Goal: Information Seeking & Learning: Understand process/instructions

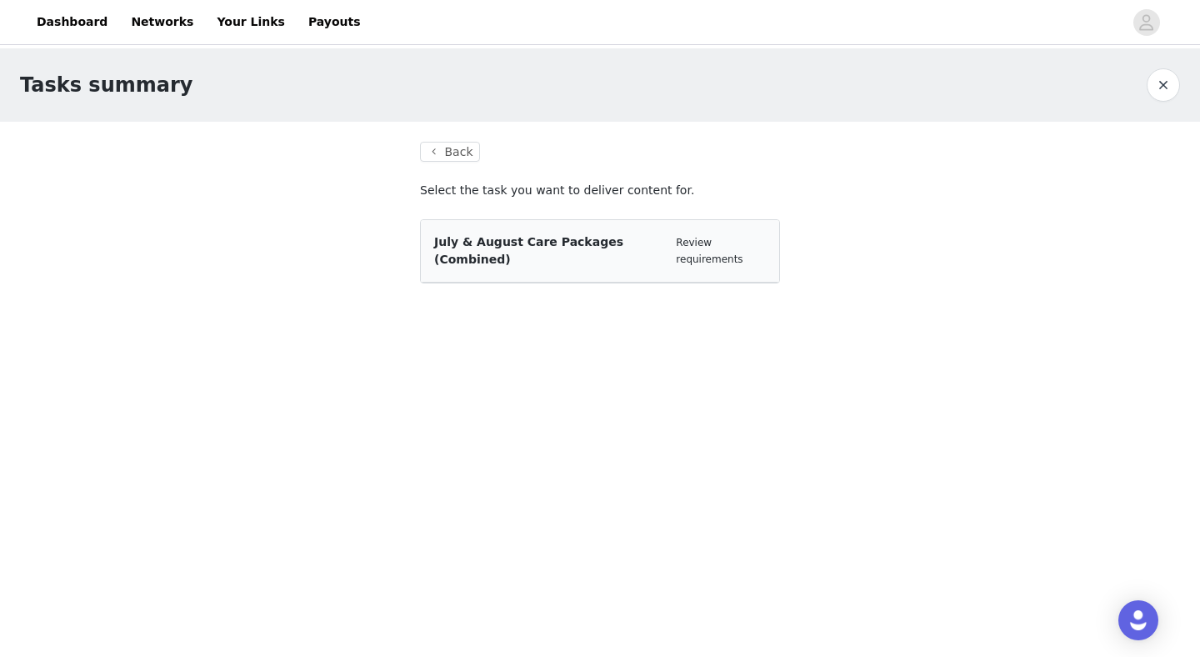
click at [562, 237] on span "July & August Care Packages (Combined)" at bounding box center [528, 250] width 189 height 31
click at [704, 262] on link "Review requirements" at bounding box center [709, 251] width 67 height 28
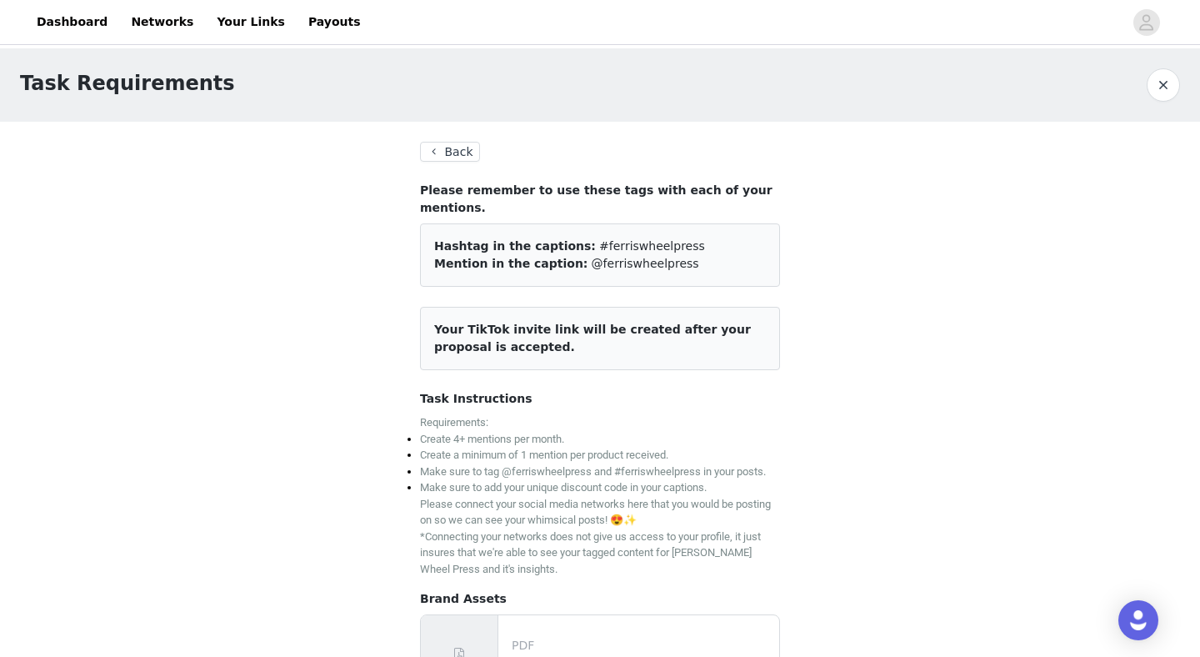
click at [458, 148] on button "Back" at bounding box center [450, 152] width 60 height 20
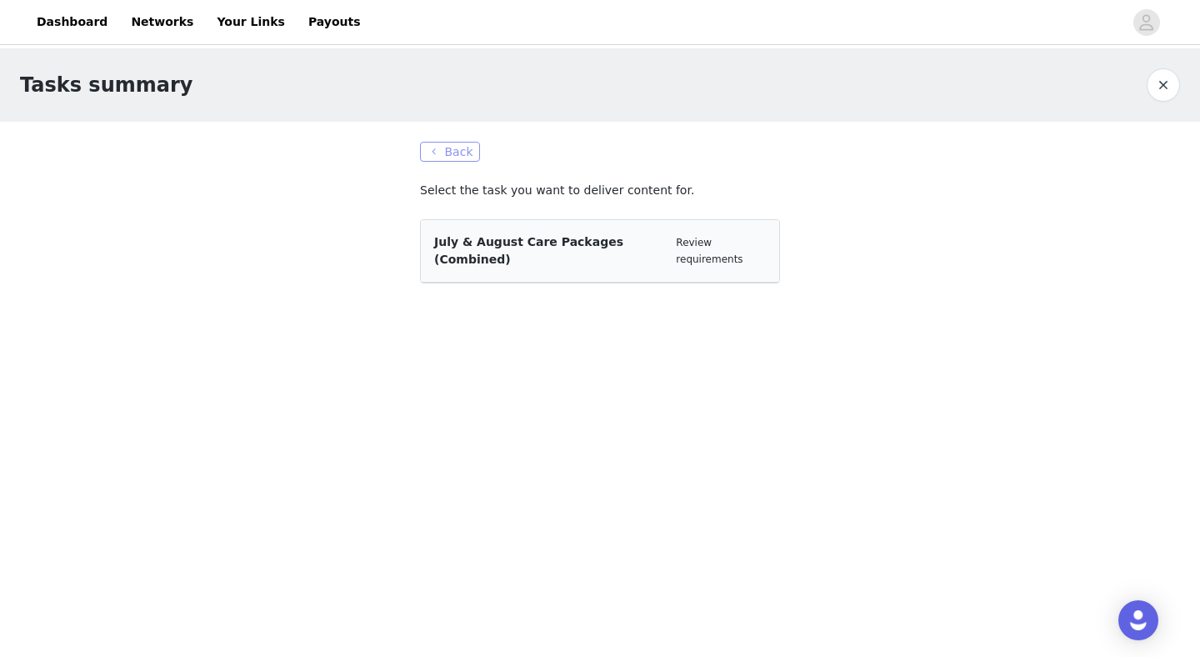
click at [458, 148] on button "Back" at bounding box center [450, 152] width 60 height 20
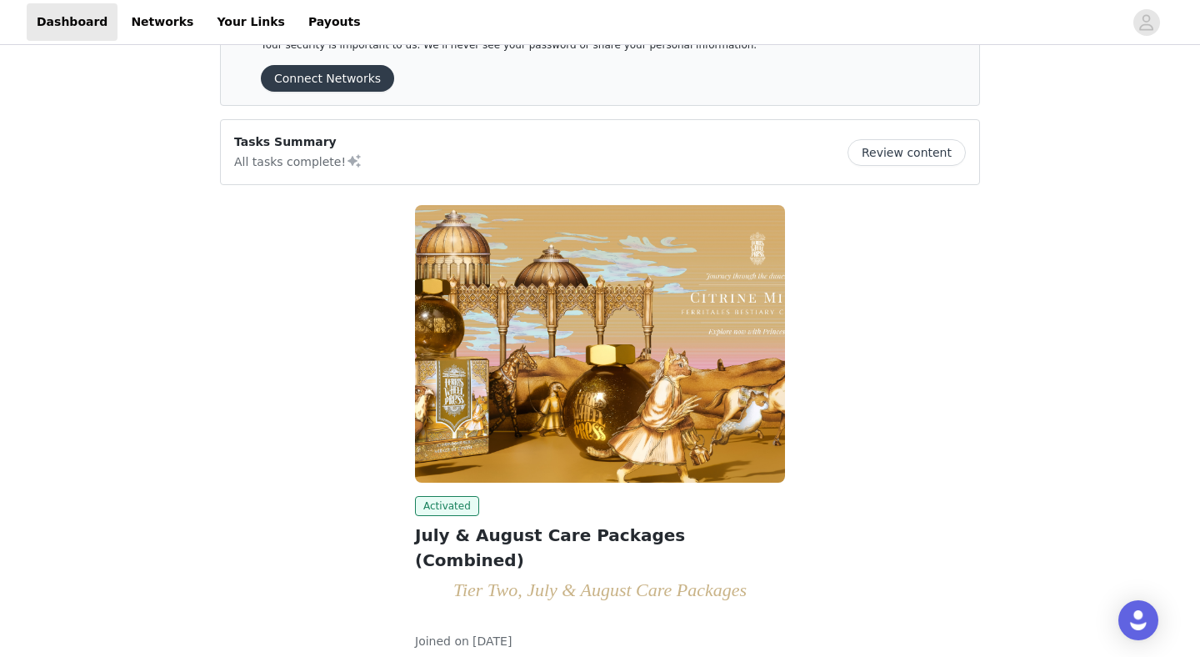
scroll to position [153, 0]
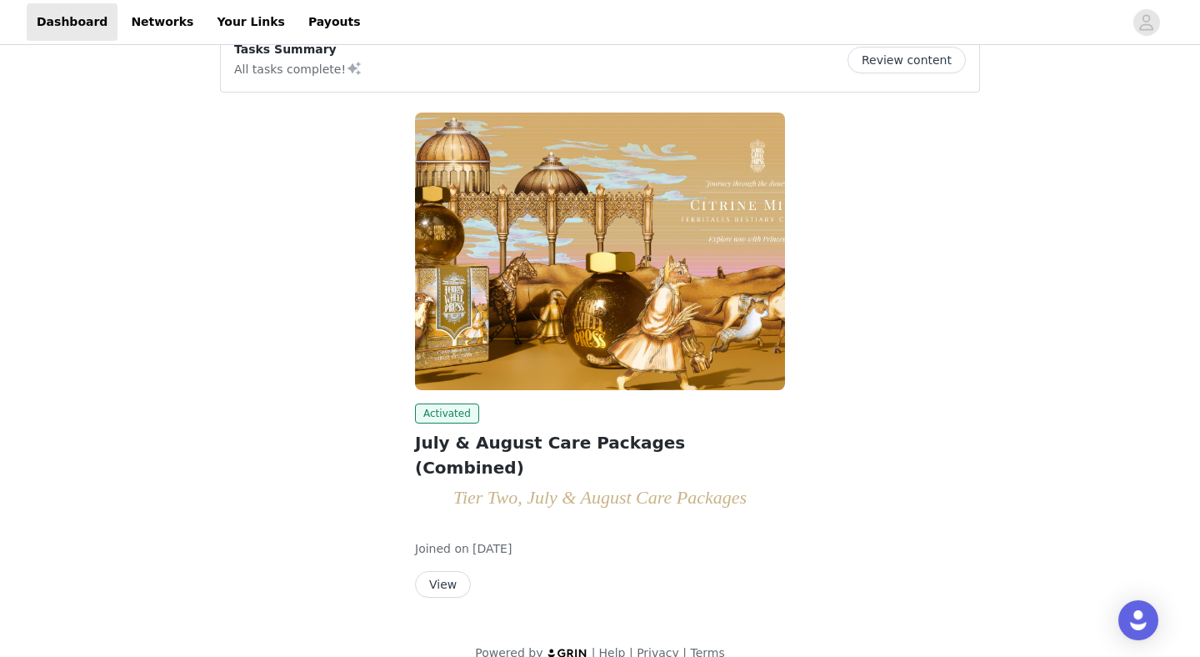
click at [451, 571] on button "View" at bounding box center [443, 584] width 56 height 27
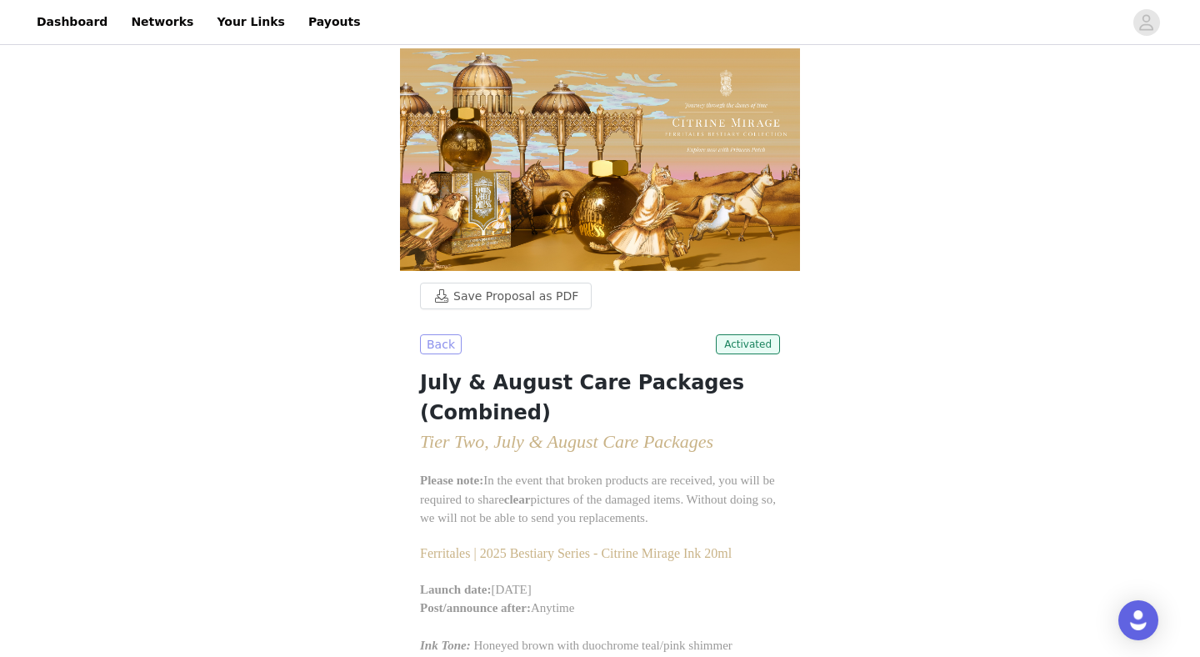
click at [434, 334] on button "Back" at bounding box center [441, 344] width 42 height 20
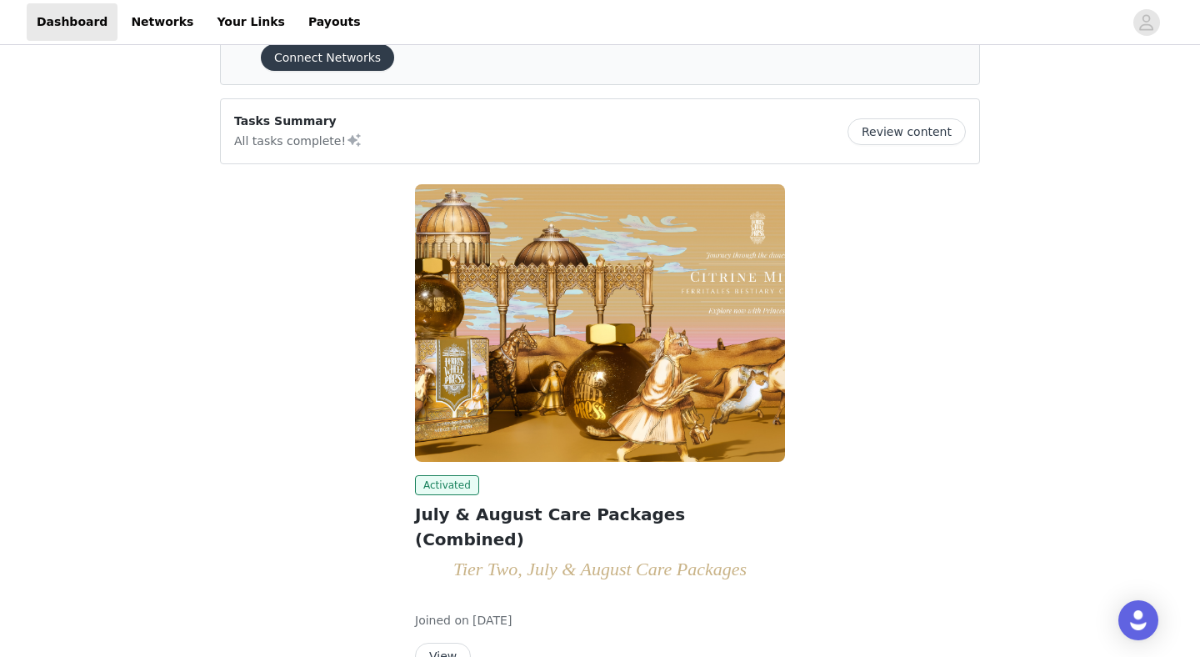
scroll to position [153, 0]
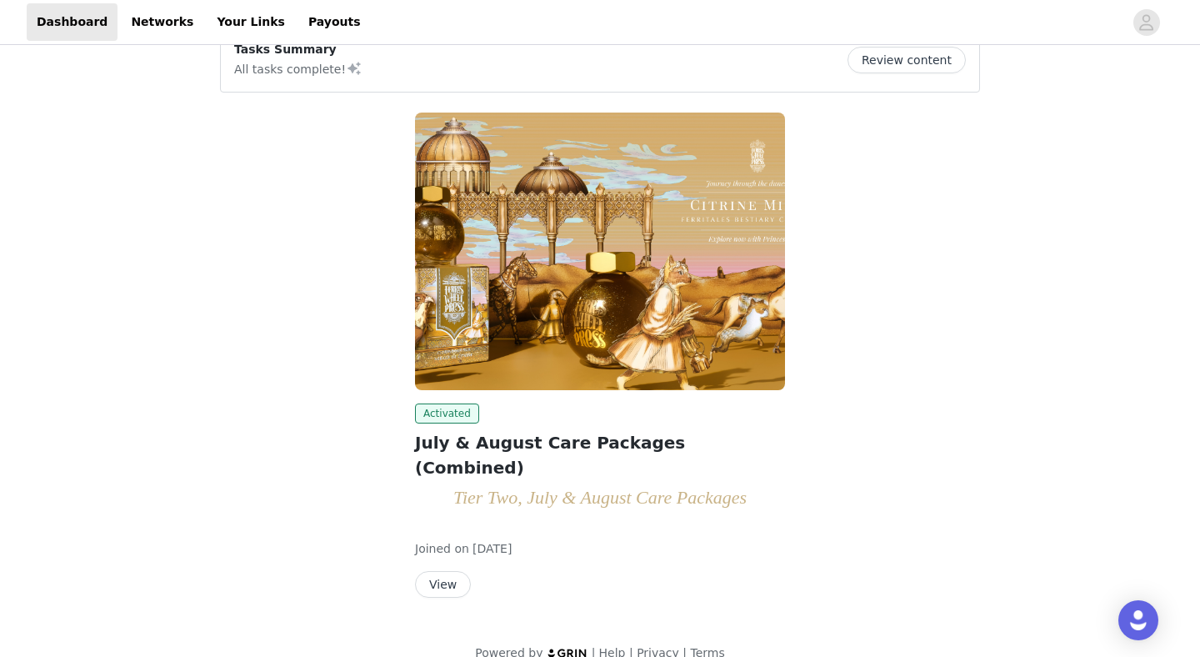
click at [449, 571] on button "View" at bounding box center [443, 584] width 56 height 27
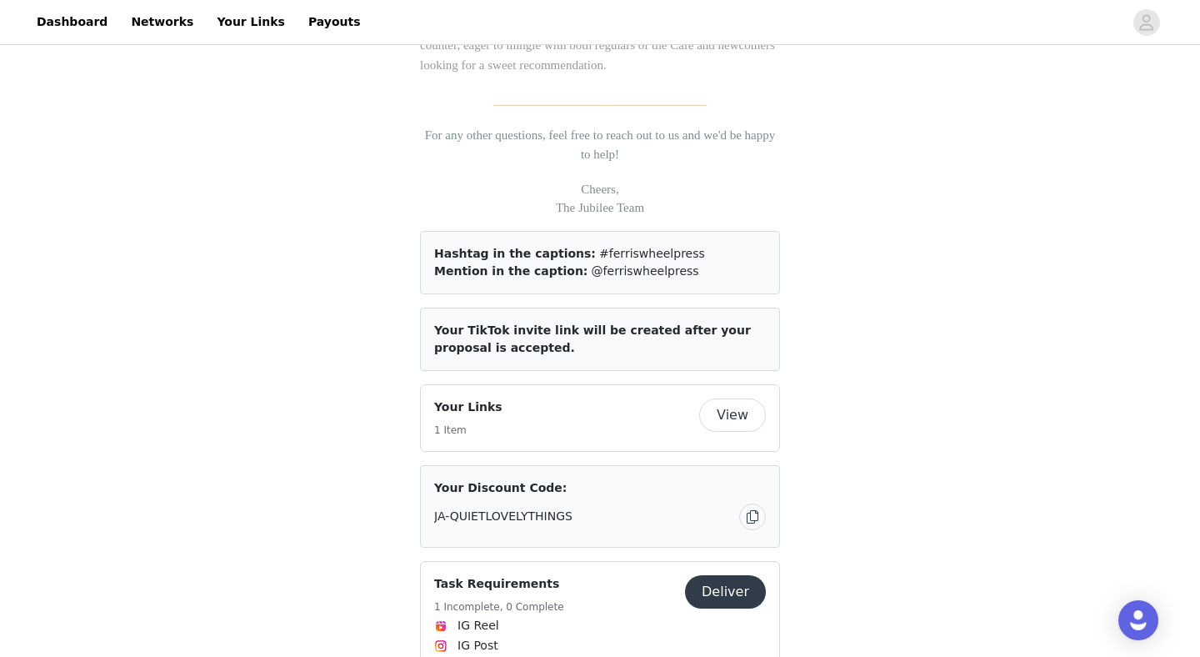
scroll to position [2690, 0]
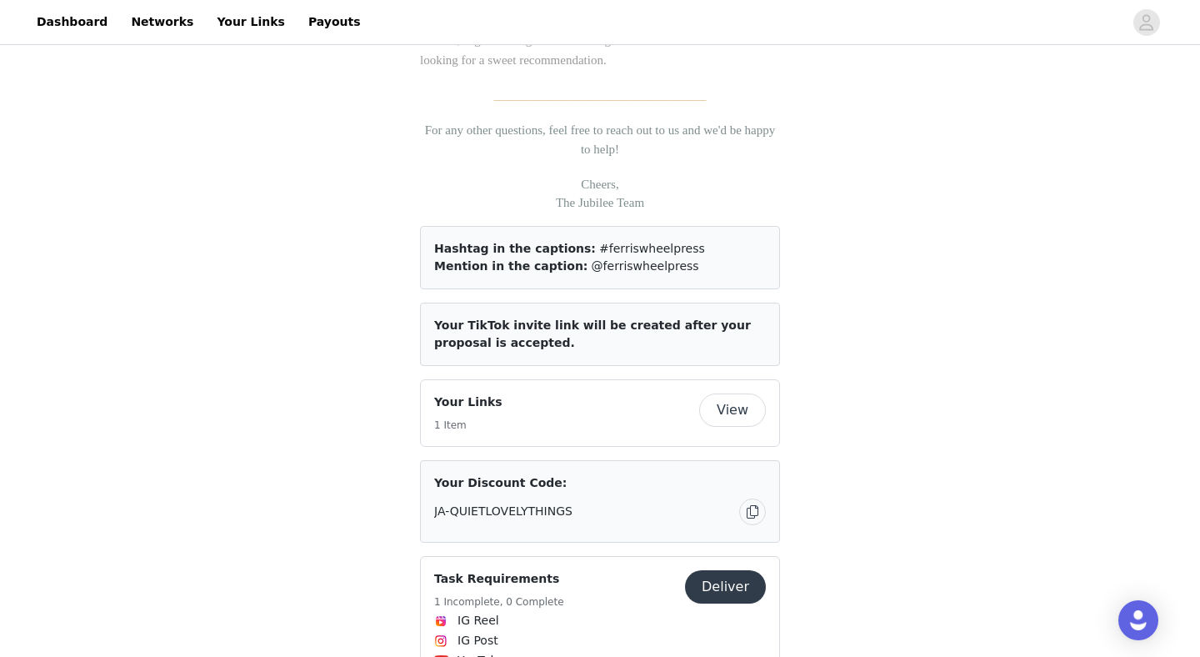
click at [739, 393] on button "View" at bounding box center [732, 409] width 67 height 33
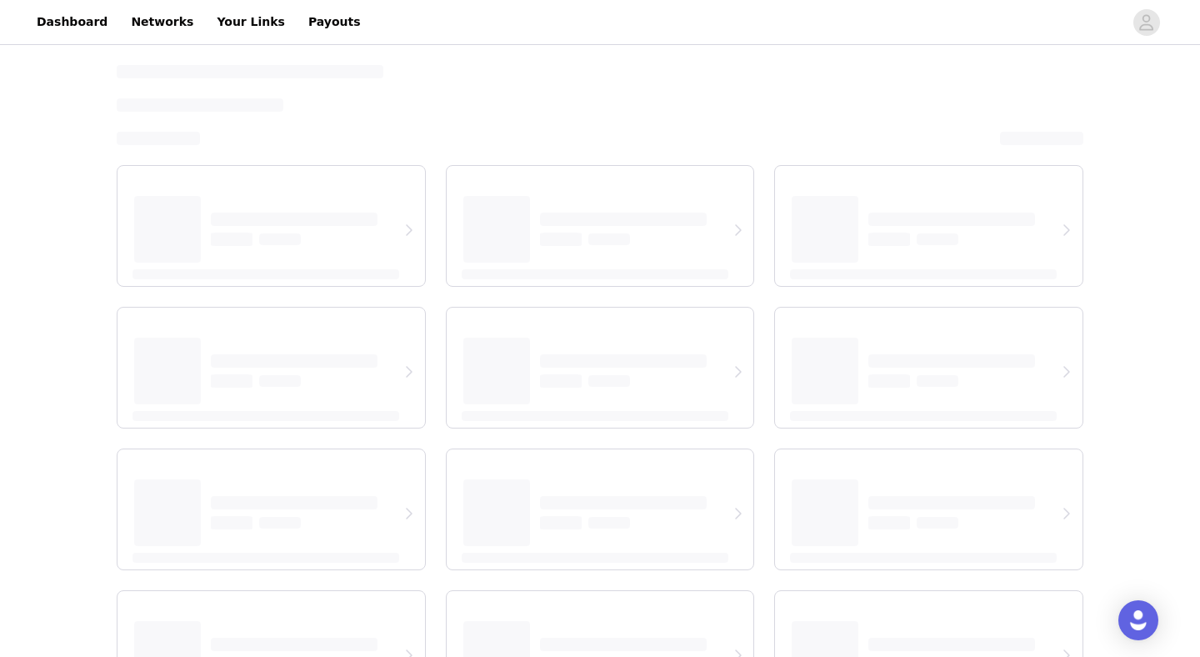
select select "12"
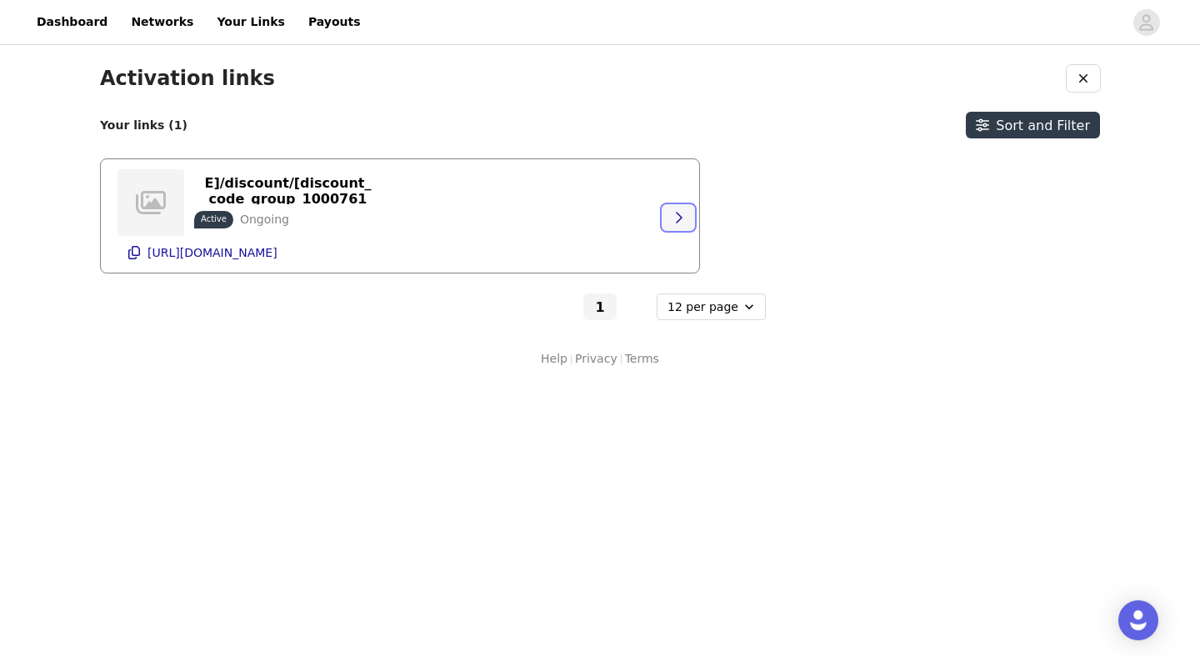
click at [678, 213] on icon "button" at bounding box center [678, 217] width 13 height 13
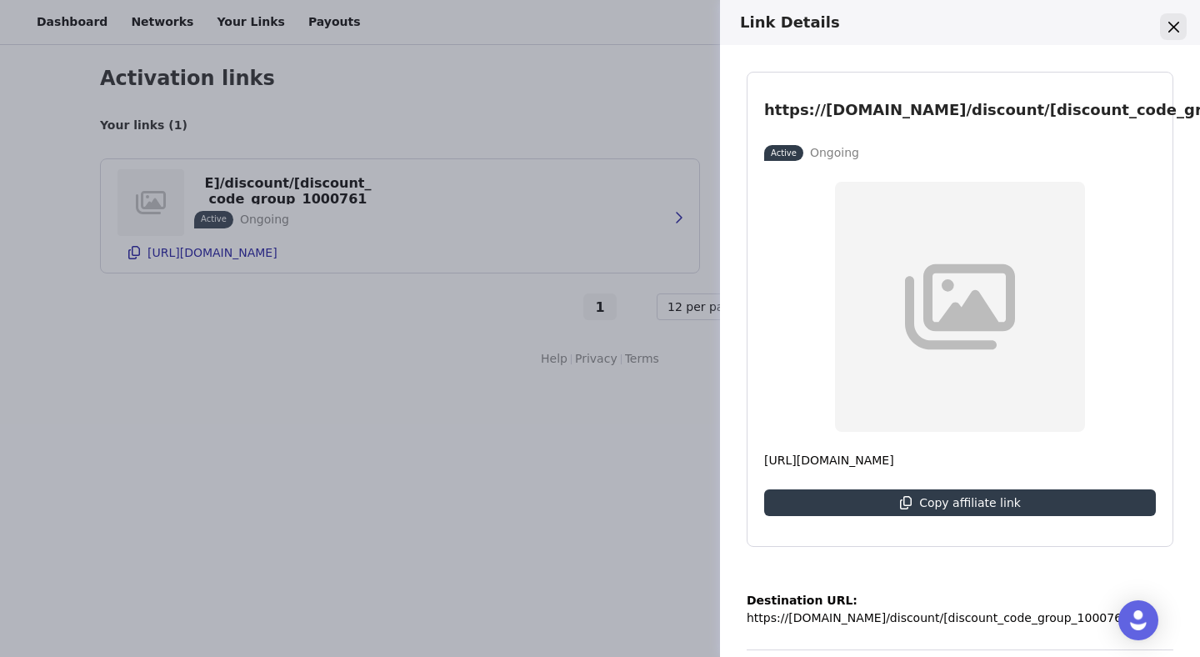
click at [1169, 27] on icon "Close" at bounding box center [1174, 27] width 11 height 11
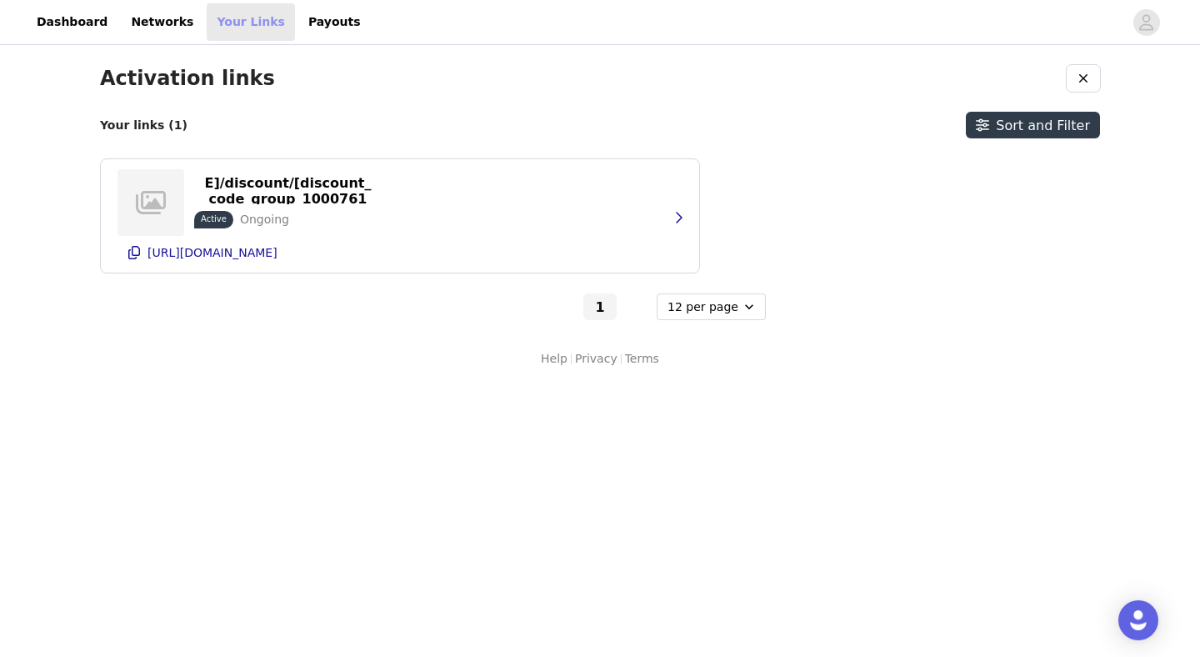
click at [231, 22] on link "Your Links" at bounding box center [251, 22] width 88 height 38
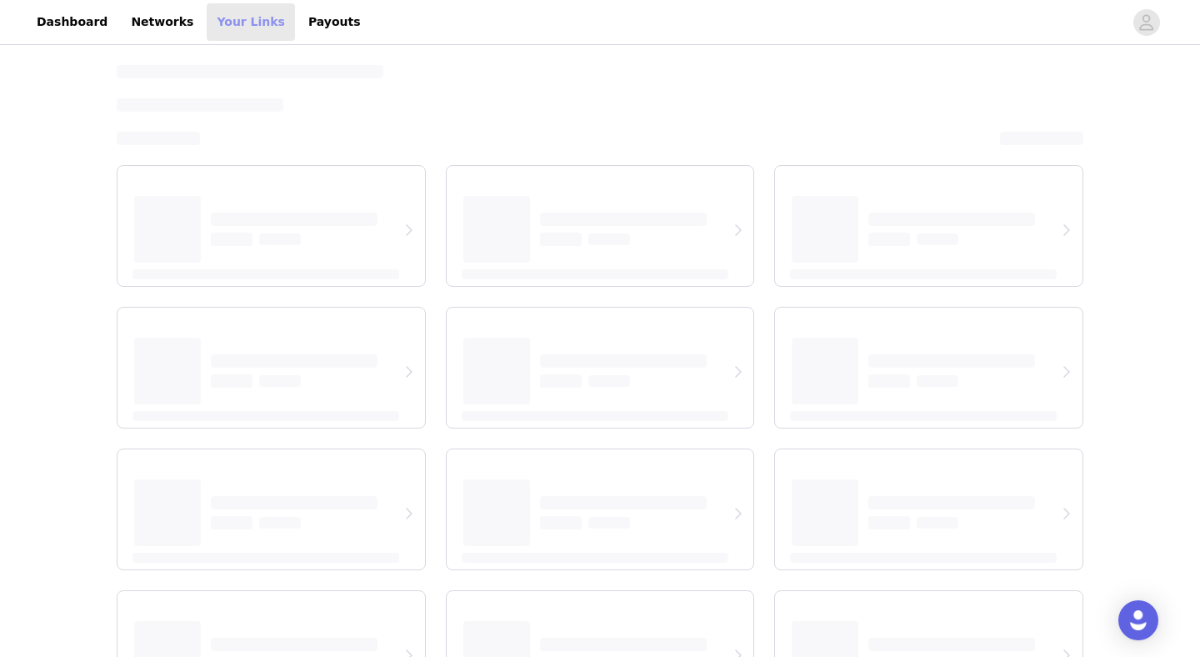
select select "12"
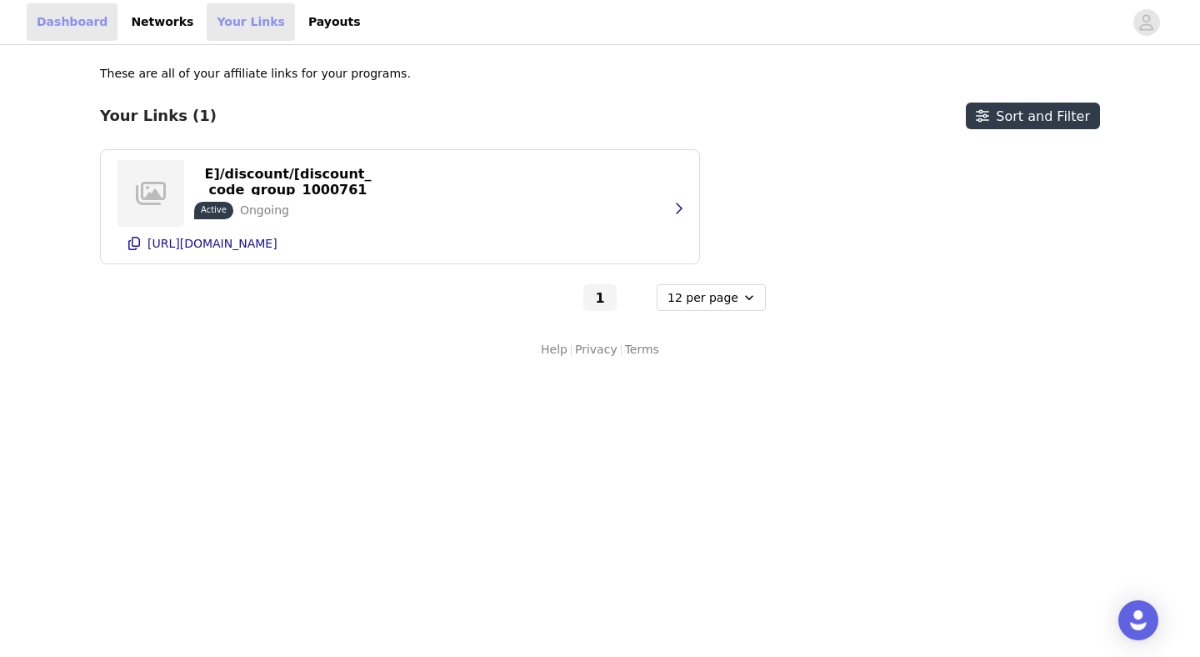
select select "12"
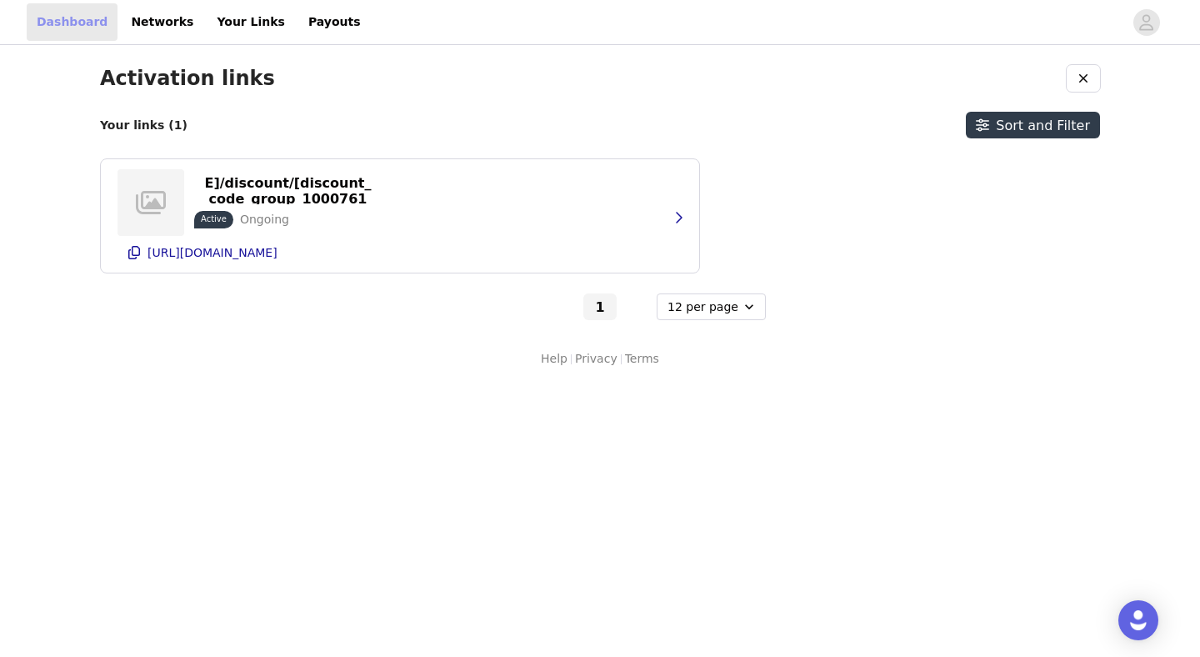
click at [49, 29] on link "Dashboard" at bounding box center [72, 22] width 91 height 38
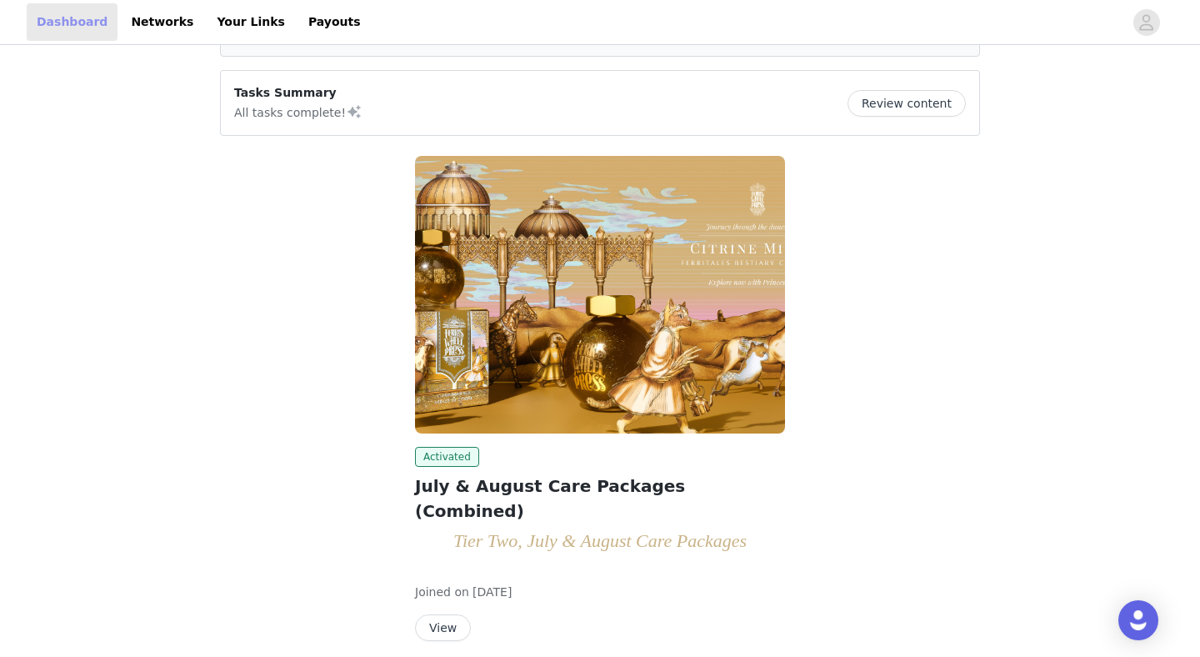
scroll to position [153, 0]
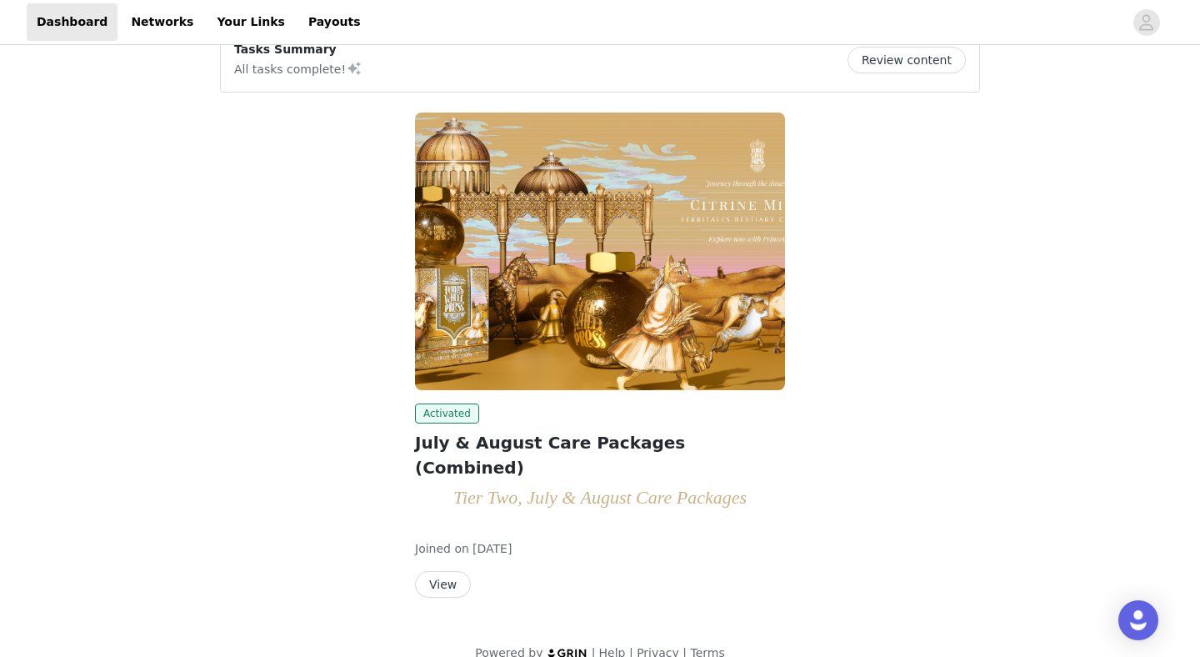
click at [432, 571] on button "View" at bounding box center [443, 584] width 56 height 27
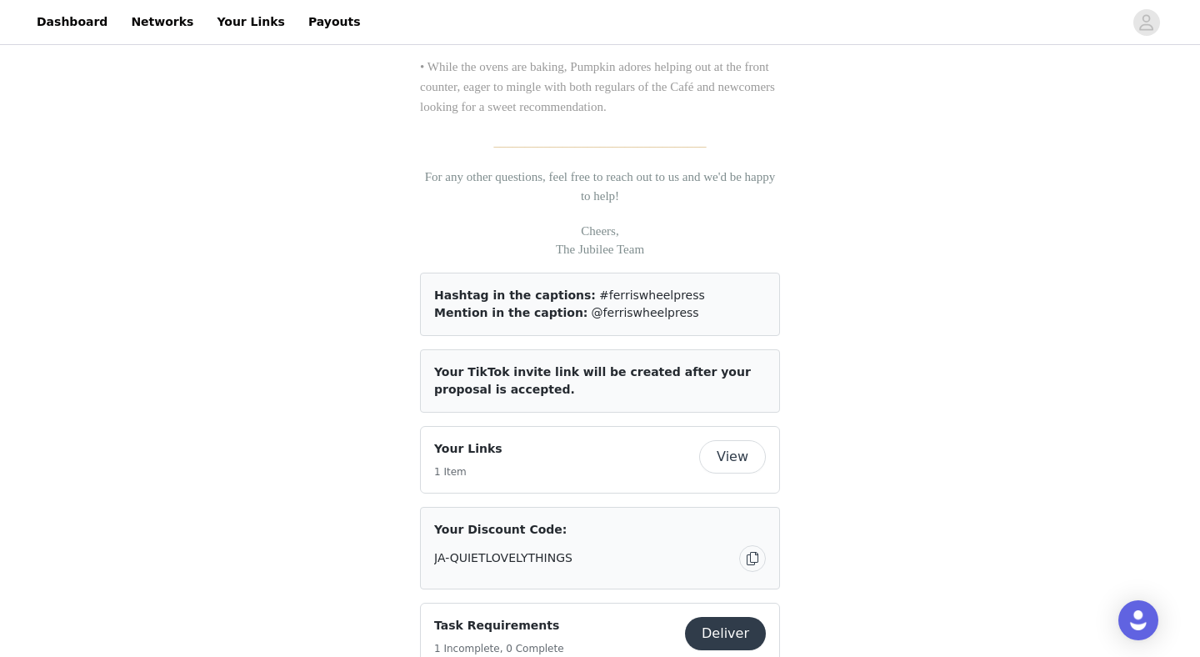
scroll to position [2639, 0]
